Goal: Check status

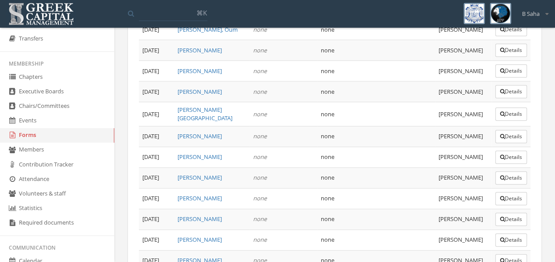
scroll to position [3521, 0]
click at [41, 138] on link "Forms" at bounding box center [57, 135] width 114 height 15
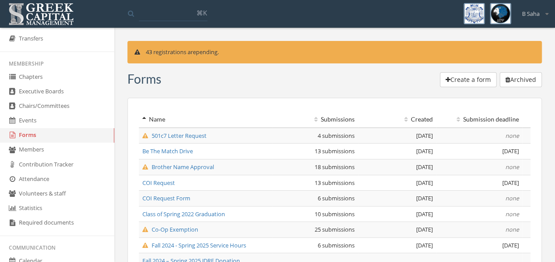
scroll to position [183, 0]
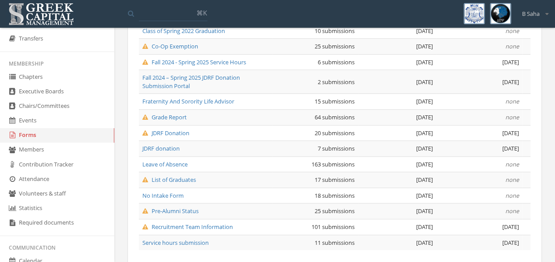
click at [169, 160] on span "Leave of Absence" at bounding box center [164, 164] width 45 height 8
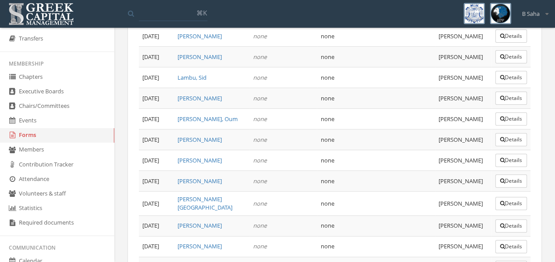
scroll to position [3429, 0]
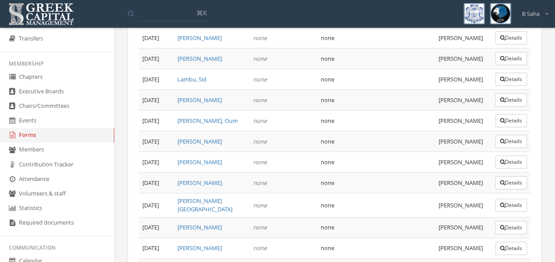
click at [222, 197] on link "[PERSON_NAME][GEOGRAPHIC_DATA]" at bounding box center [205, 205] width 55 height 16
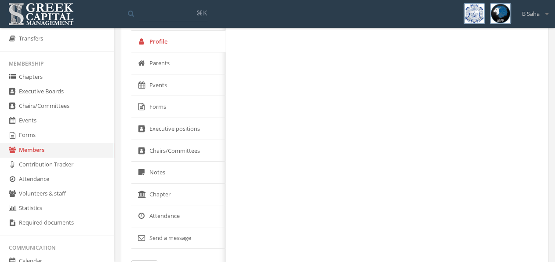
scroll to position [124, 0]
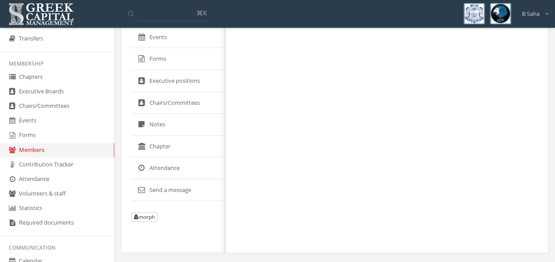
select select "******"
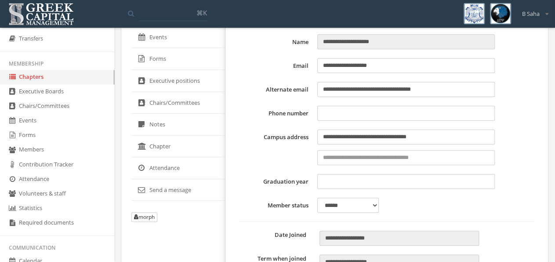
type input "**********"
type input "****"
click at [45, 142] on link "Forms" at bounding box center [57, 135] width 114 height 15
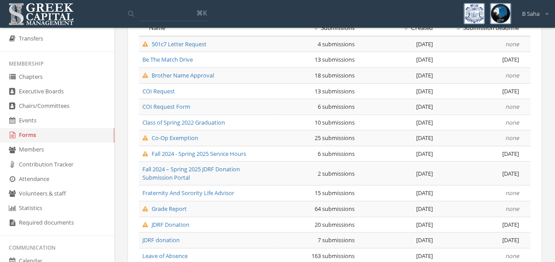
scroll to position [137, 0]
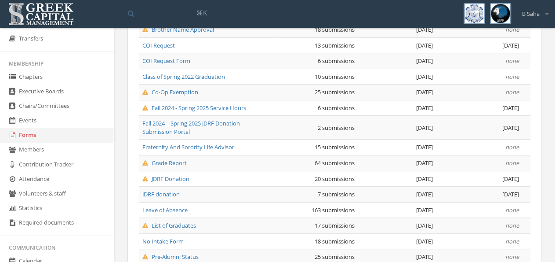
click at [174, 208] on span "Leave of Absence" at bounding box center [164, 210] width 45 height 8
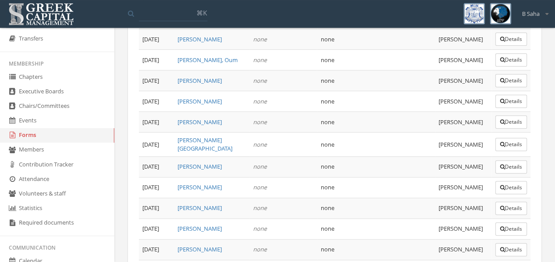
scroll to position [3429, 0]
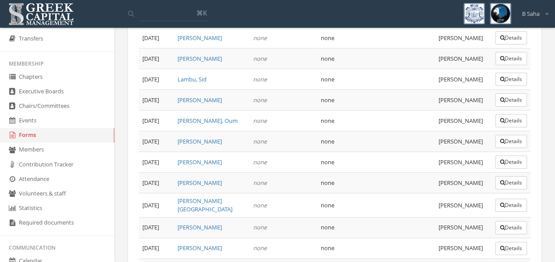
click at [505, 198] on button "Details" at bounding box center [512, 204] width 32 height 13
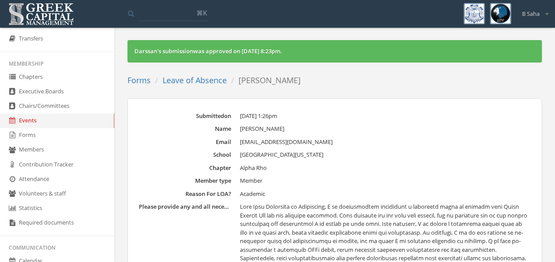
scroll to position [46, 0]
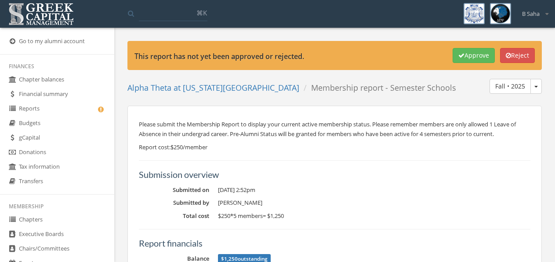
scroll to position [229, 0]
